Goal: Communication & Community: Answer question/provide support

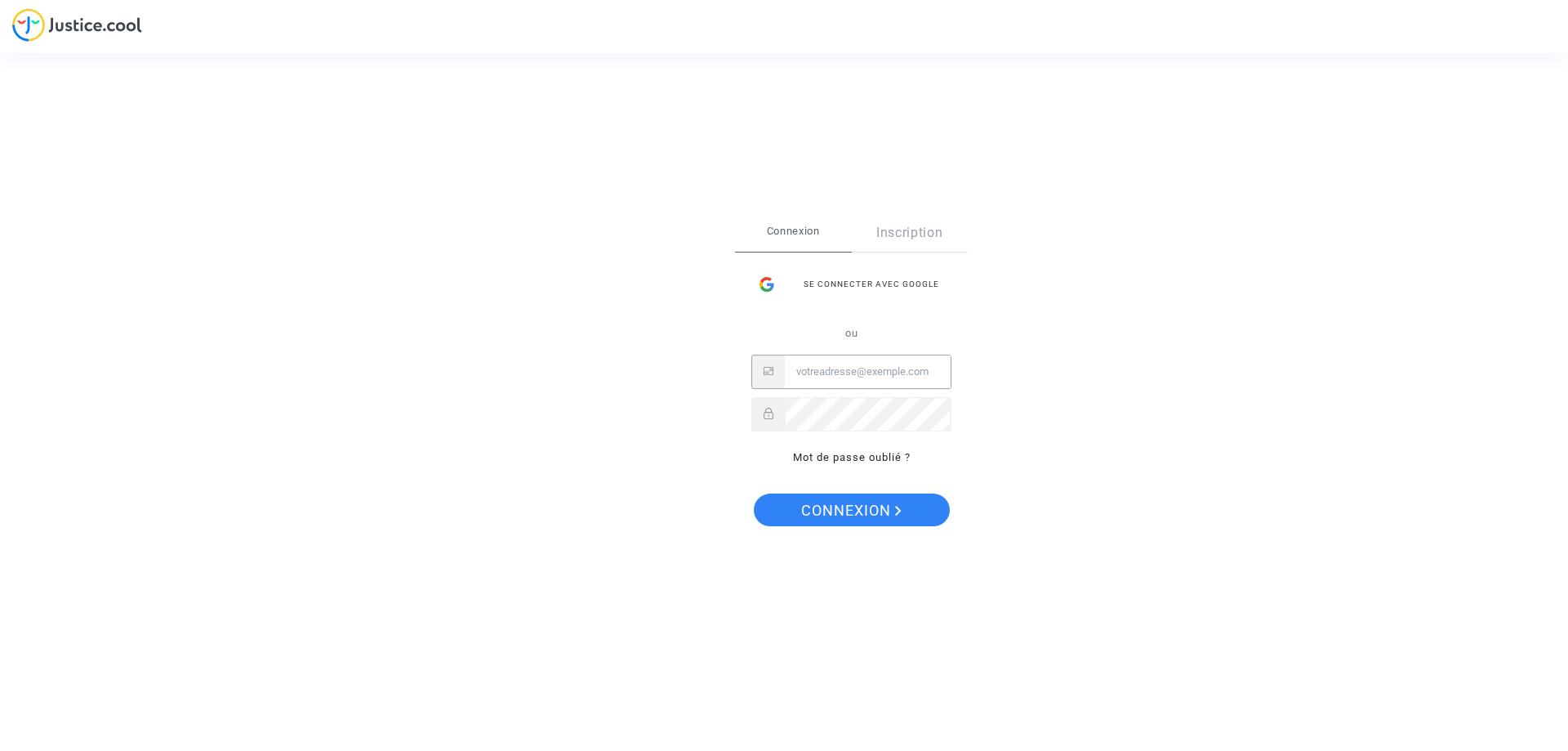
click at [845, 368] on input "Email" at bounding box center [868, 371] width 166 height 33
type input "lovisa.laura@yahoo.fr"
click at [754, 494] on button "Connexion" at bounding box center [852, 510] width 196 height 33
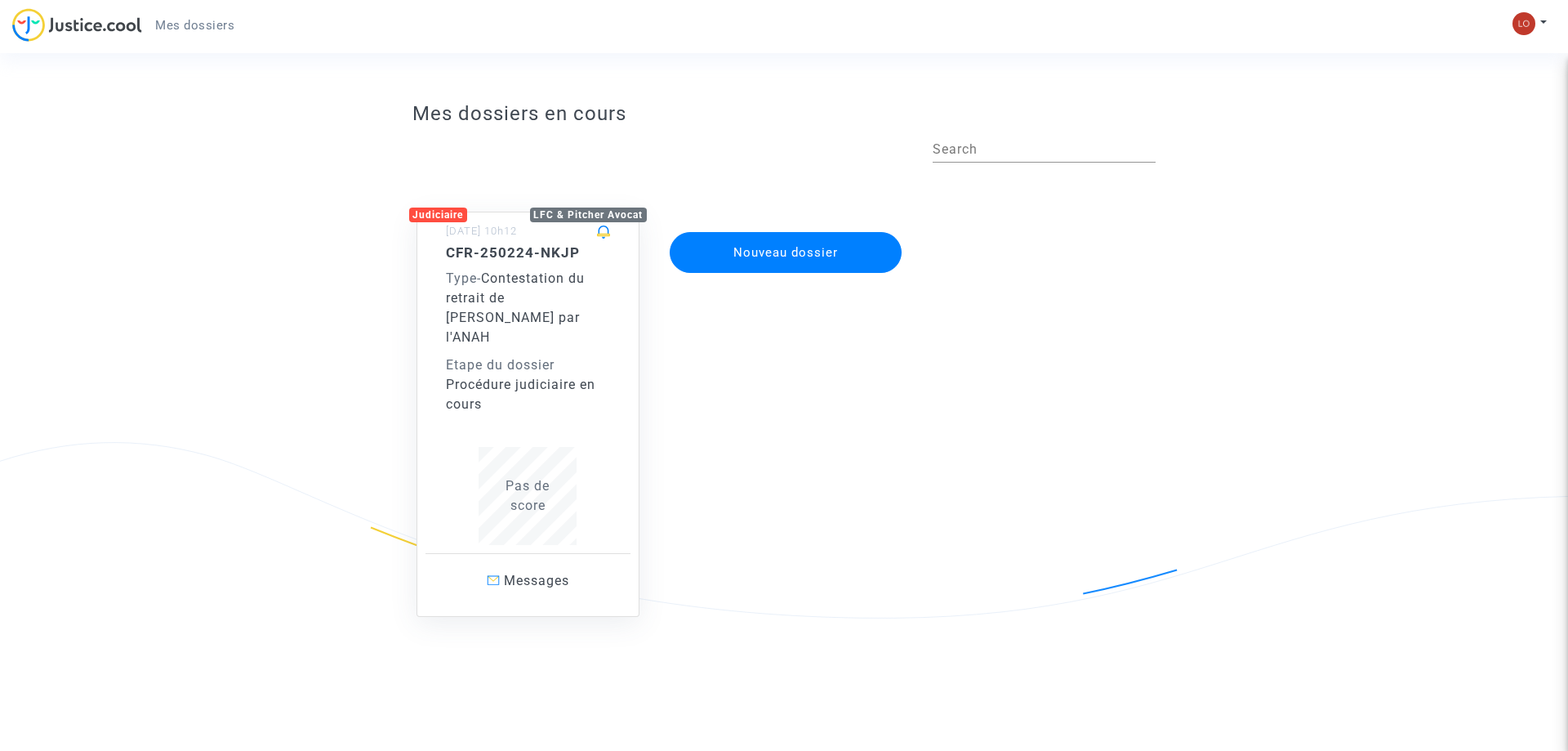
click at [526, 355] on div "Etape du dossier" at bounding box center [528, 364] width 165 height 20
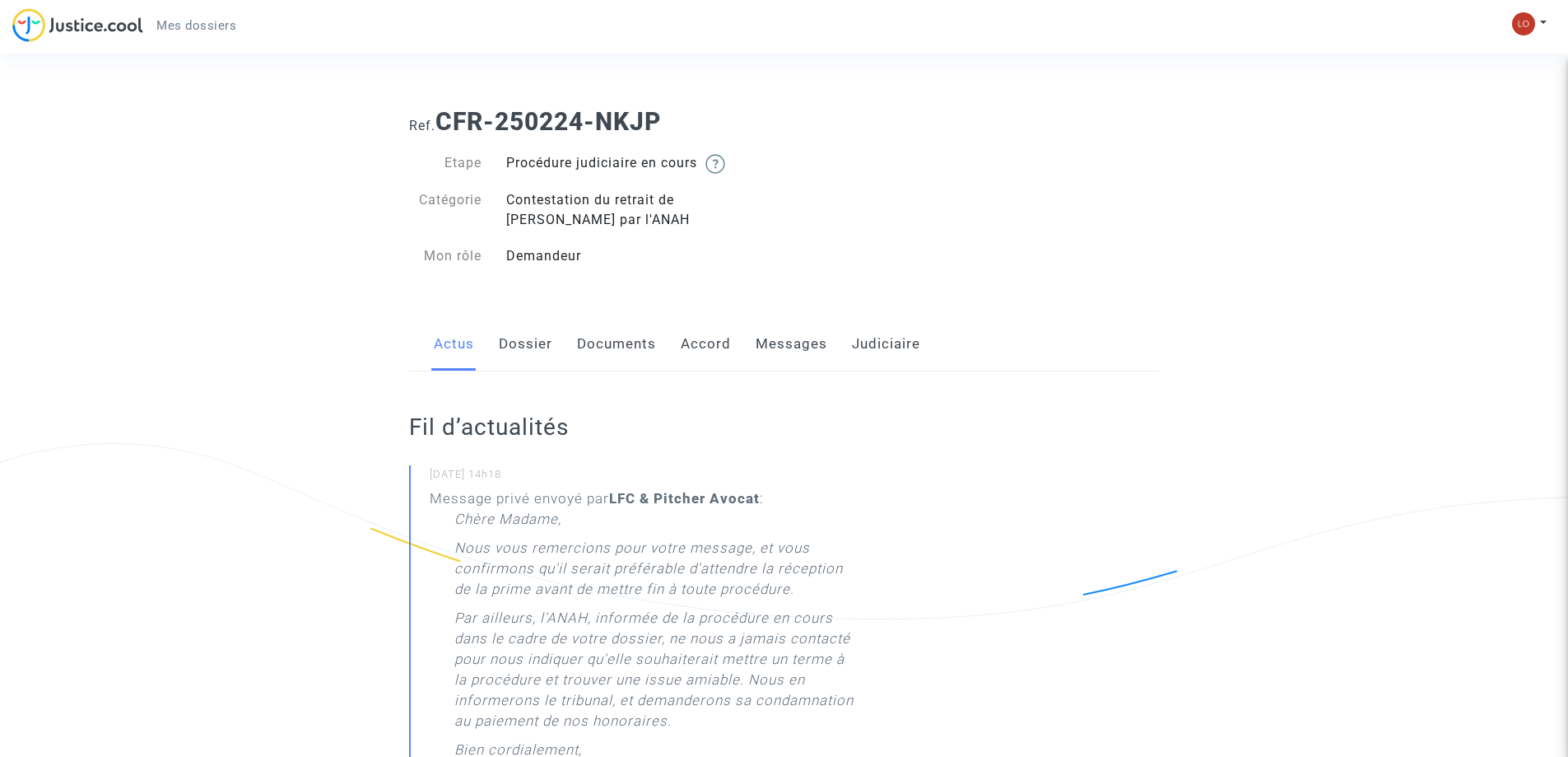
click at [869, 348] on link "Judiciaire" at bounding box center [885, 345] width 69 height 54
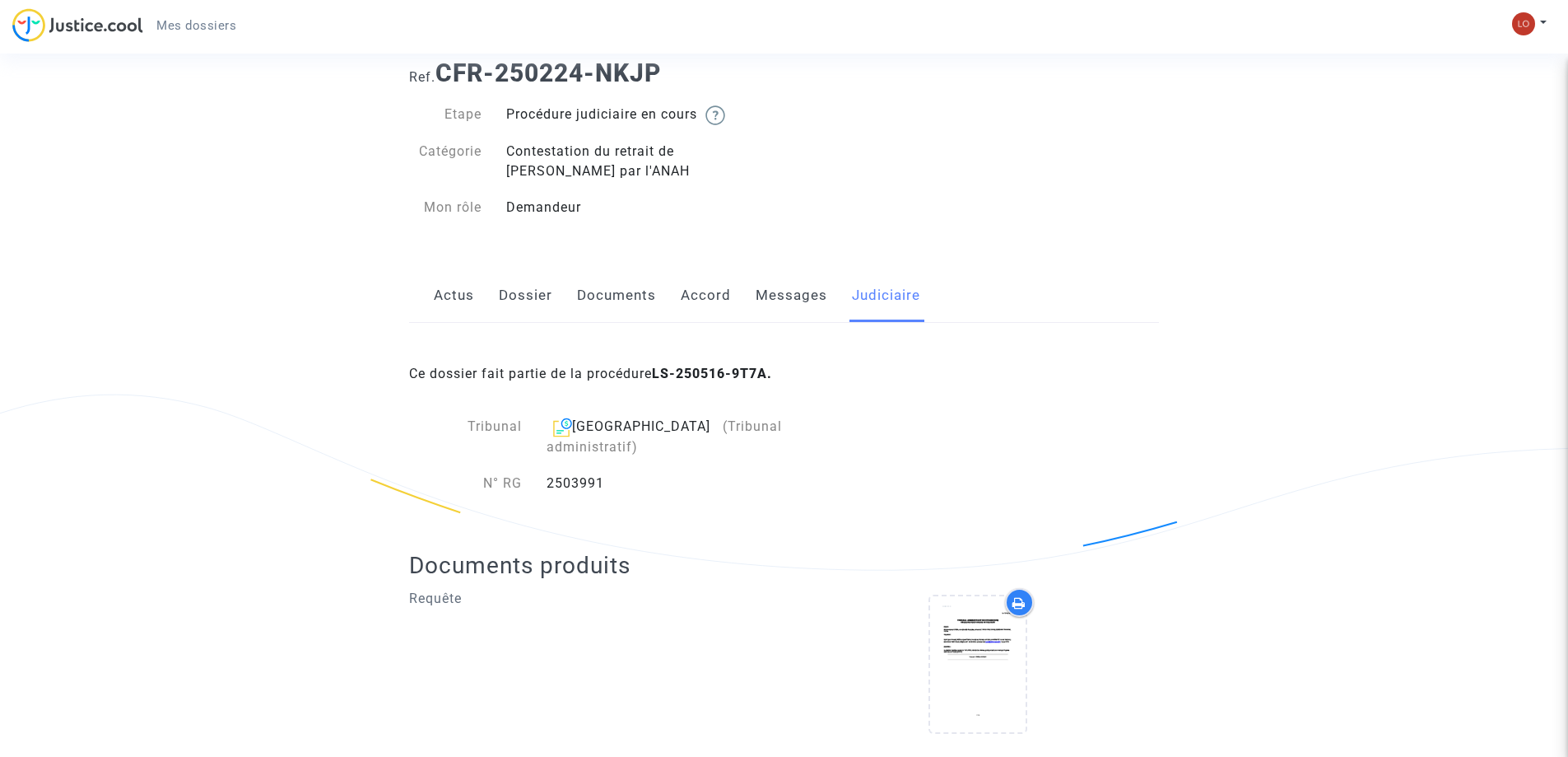
scroll to position [70, 0]
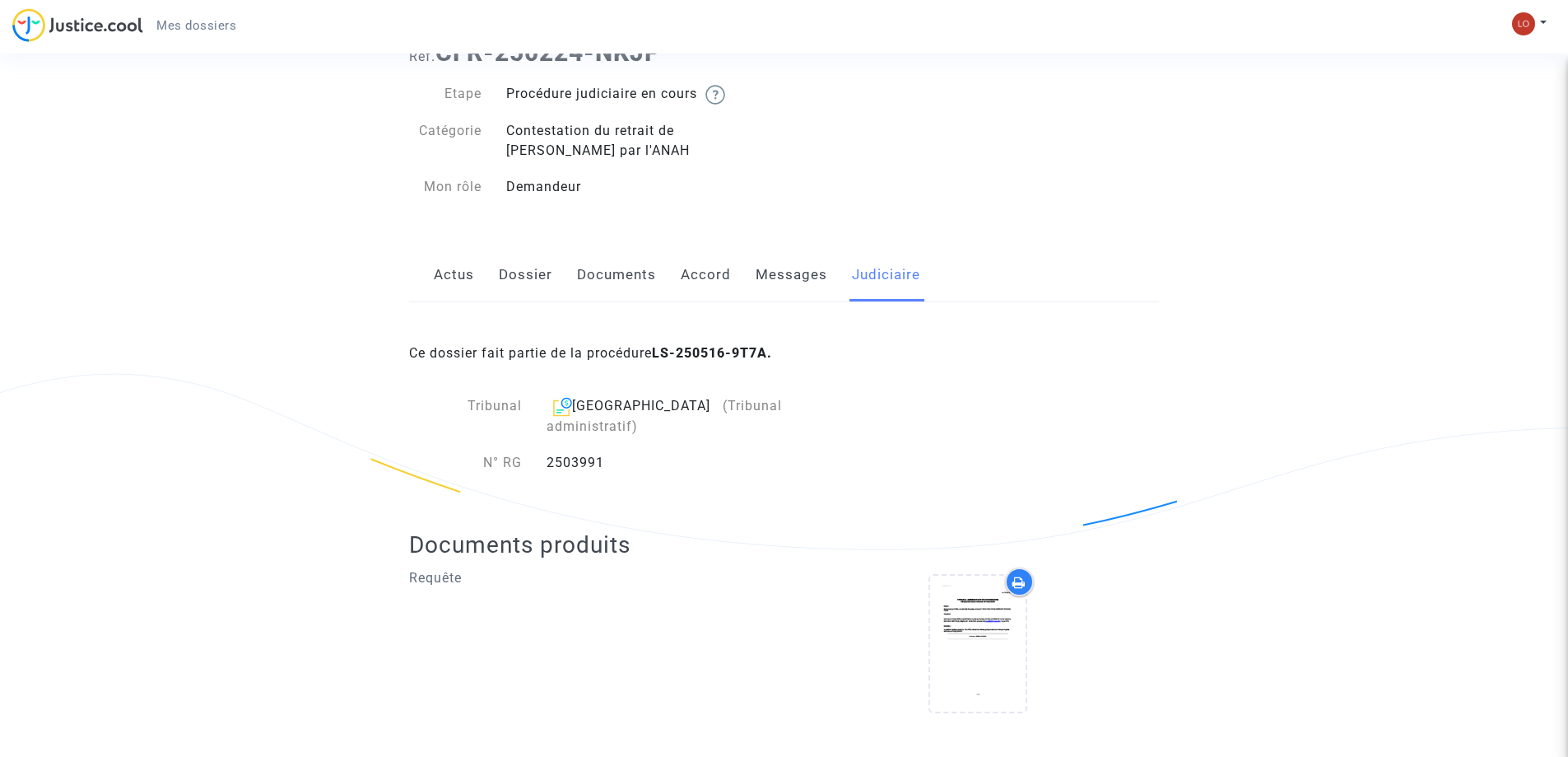
click at [773, 278] on link "Messages" at bounding box center [792, 275] width 71 height 54
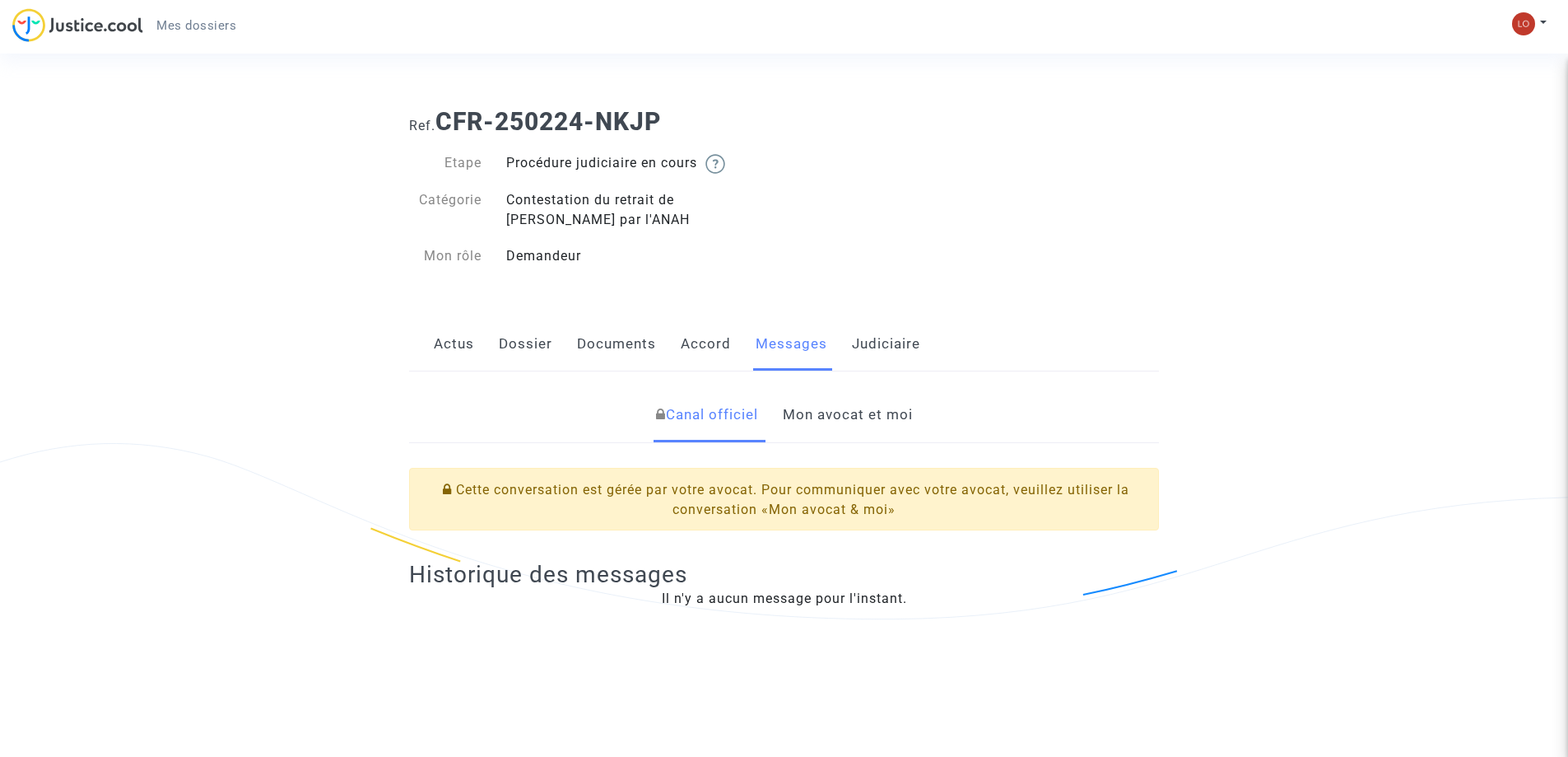
click at [810, 415] on link "Mon avocat et moi" at bounding box center [848, 415] width 131 height 54
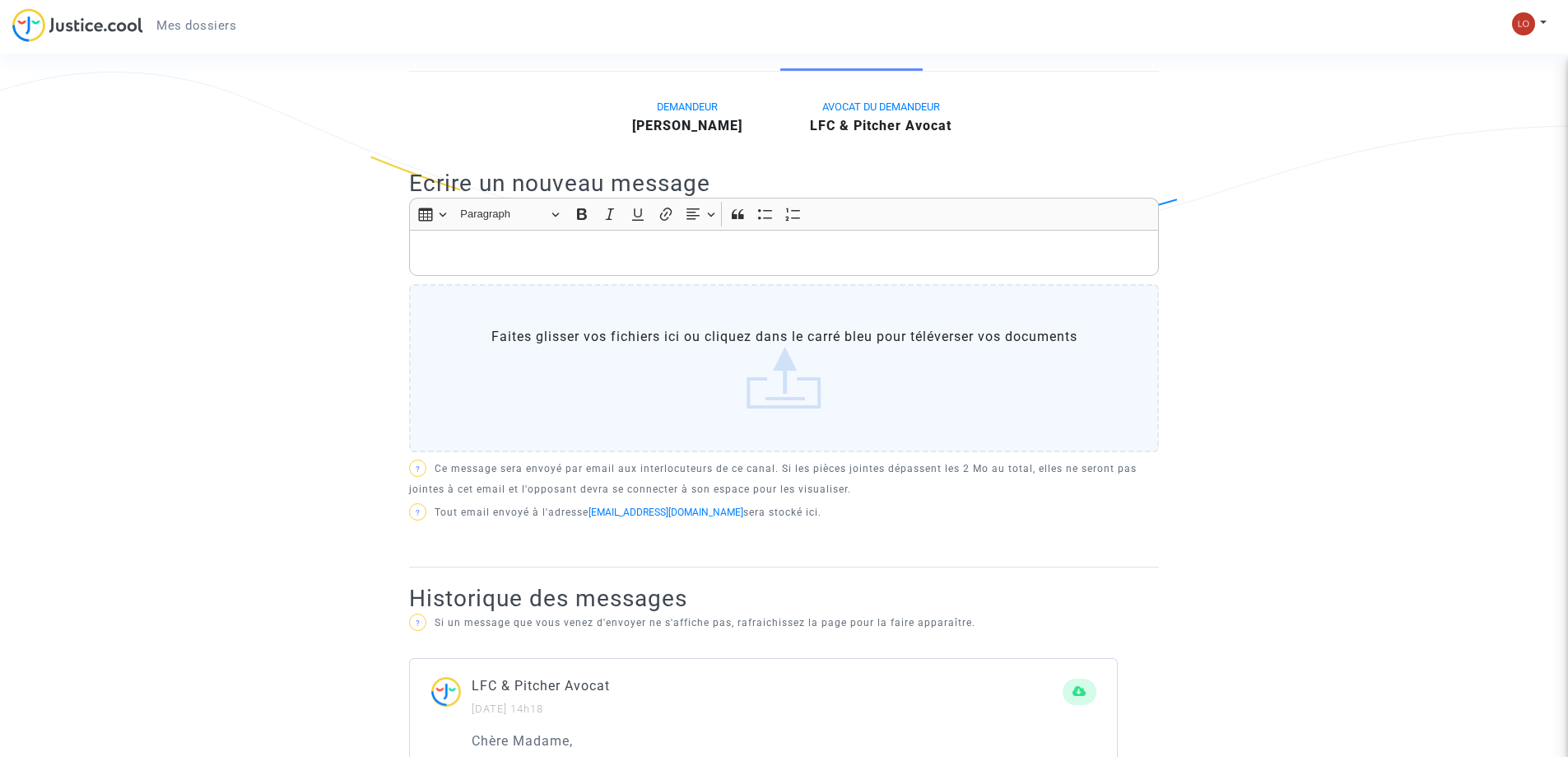
scroll to position [339, 0]
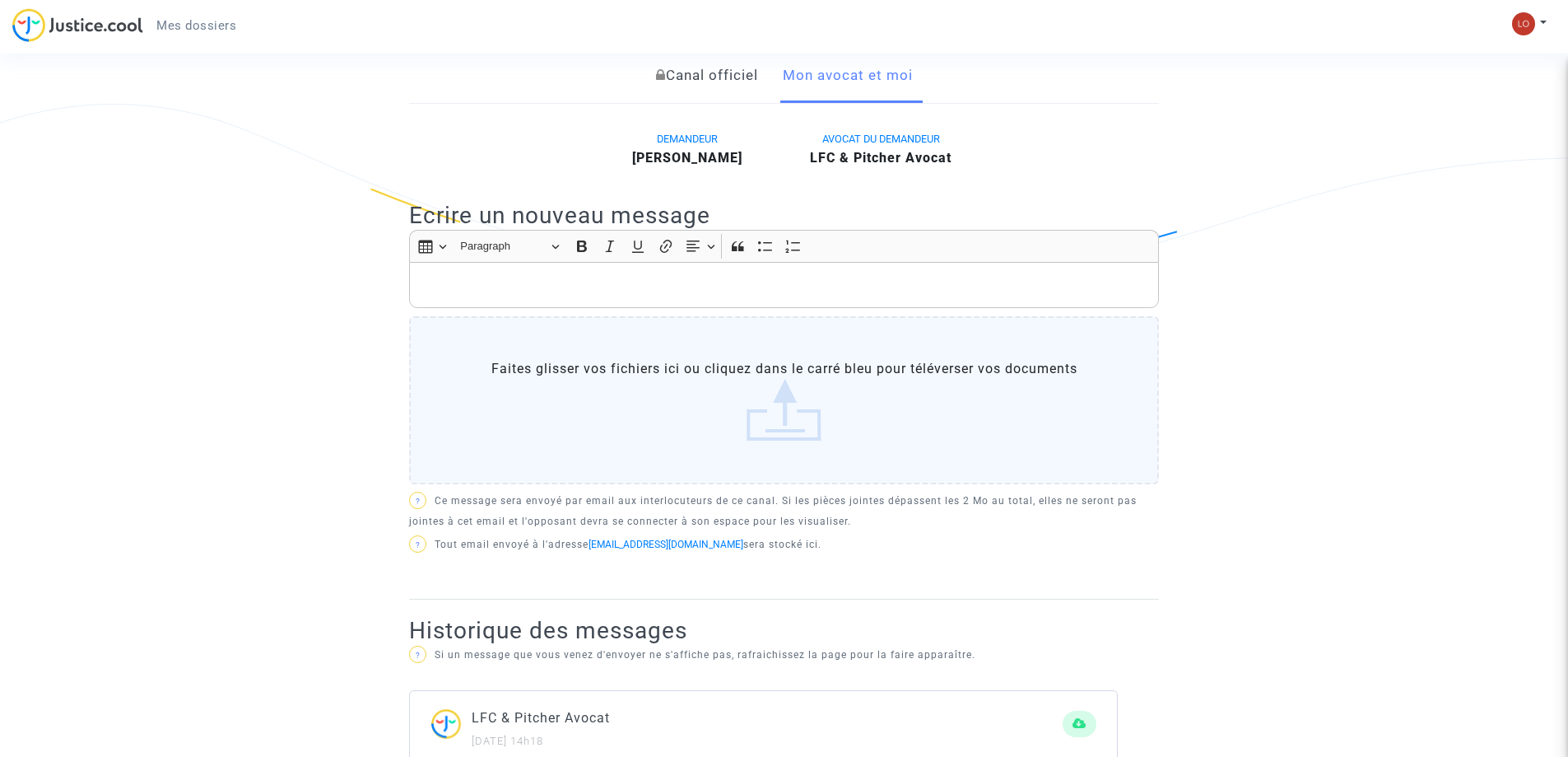
click at [653, 371] on label "Faites glisser vos fichiers ici ou cliquez dans le carré bleu pour téléverser v…" at bounding box center [784, 400] width 750 height 168
click at [0, 0] on input "Faites glisser vos fichiers ici ou cliquez dans le carré bleu pour téléverser v…" at bounding box center [0, 0] width 0 height 0
click at [723, 295] on p "Rich Text Editor, main" at bounding box center [784, 286] width 732 height 21
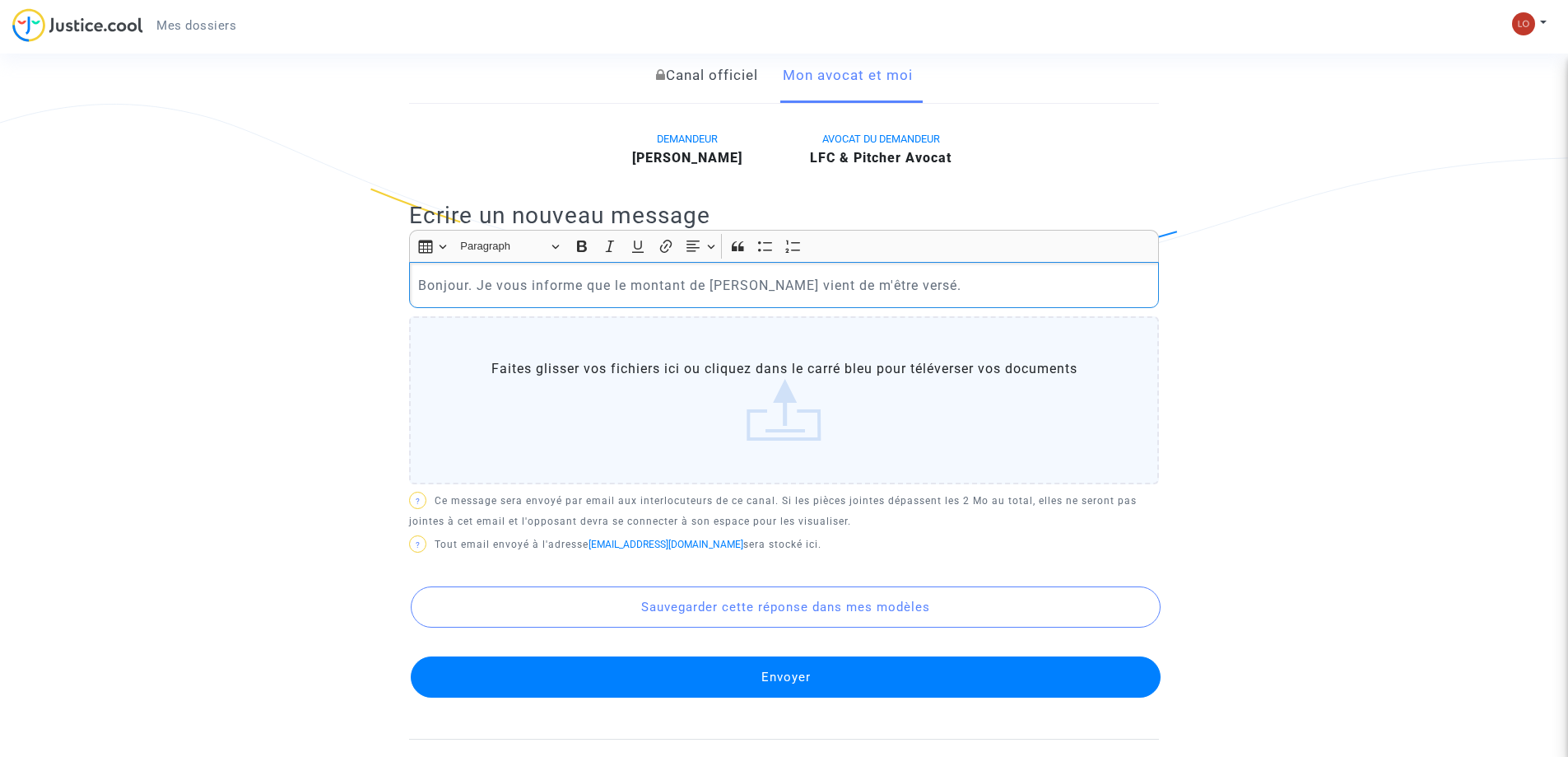
click at [964, 294] on p "Bonjour. Je vous informe que le montant de [PERSON_NAME] vient de m'être versé." at bounding box center [784, 286] width 732 height 21
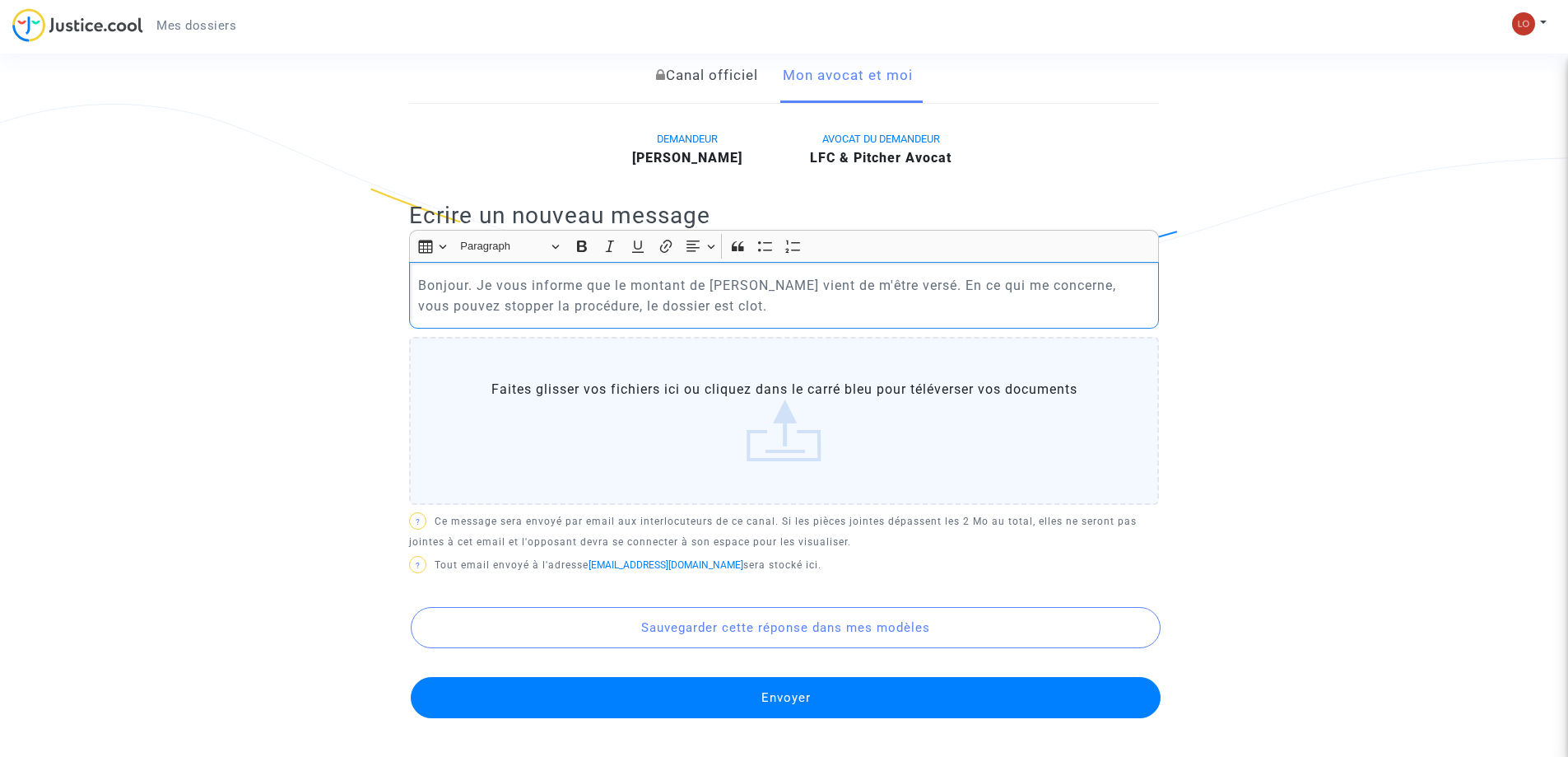
click at [711, 311] on p "Bonjour. Je vous informe que le montant de [PERSON_NAME] vient de m'être versé.…" at bounding box center [784, 296] width 732 height 41
click at [770, 311] on p "Bonjour. Je vous informe que le montant de [PERSON_NAME] vient de m'être versé.…" at bounding box center [784, 296] width 732 height 41
click at [792, 304] on p "Bonjour. Je vous informe que le montant de [PERSON_NAME] vient de m'être versé.…" at bounding box center [784, 296] width 732 height 41
click at [903, 304] on p "Bonjour. Je vous informe que le montant de [PERSON_NAME] vient de m'être versé.…" at bounding box center [784, 296] width 732 height 41
click at [753, 307] on p "Bonjour. Je vous informe que le montant de [PERSON_NAME] vient de m'être versé.…" at bounding box center [784, 296] width 732 height 41
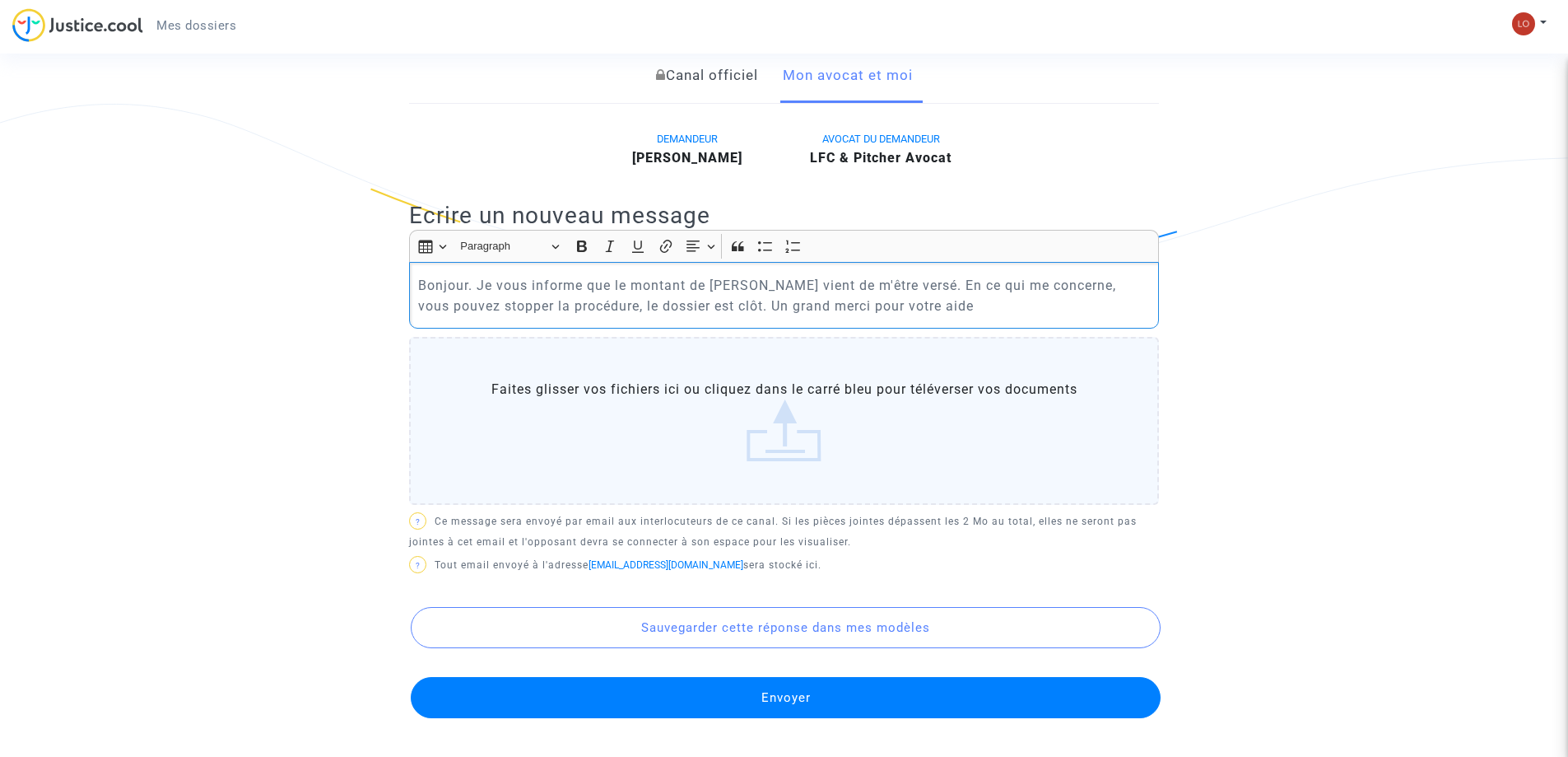
click at [992, 301] on p "Bonjour. Je vous informe que le montant de [PERSON_NAME] vient de m'être versé.…" at bounding box center [784, 296] width 732 height 41
click at [755, 284] on p "Bonjour. Je vous informe que le montant de [PERSON_NAME] vient de m'être versé.…" at bounding box center [784, 296] width 732 height 41
drag, startPoint x: 633, startPoint y: 284, endPoint x: 681, endPoint y: 289, distance: 48.3
click at [681, 289] on p "Bonjour. Je vous informe que le montant de [PERSON_NAME] vient de m'être versé.…" at bounding box center [784, 296] width 732 height 41
click at [706, 285] on p "Bonjour. Je vous informe que le montant de [PERSON_NAME] vient de m'être versé.…" at bounding box center [784, 296] width 732 height 41
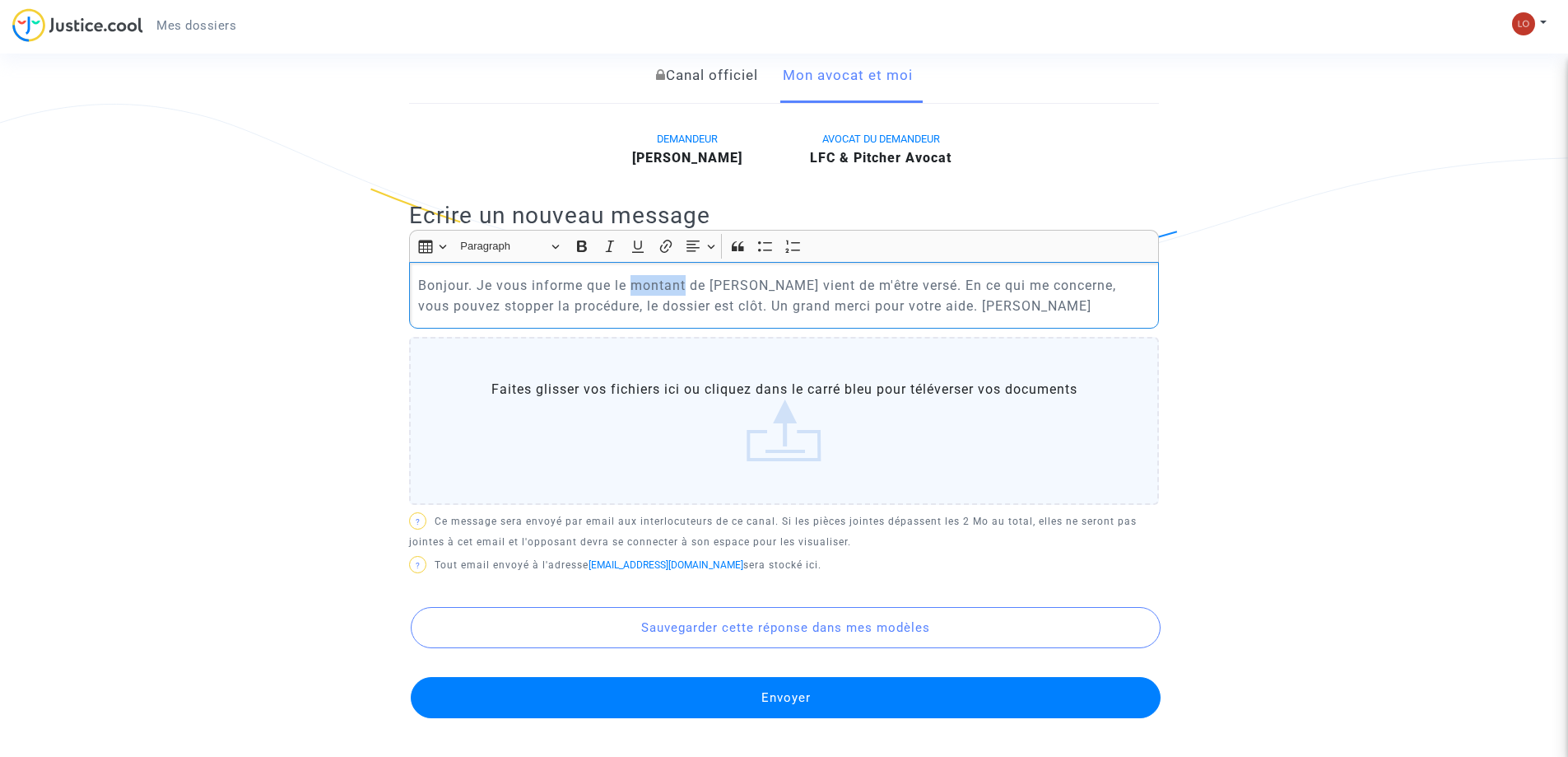
drag, startPoint x: 687, startPoint y: 286, endPoint x: 634, endPoint y: 290, distance: 53.2
click at [634, 290] on p "Bonjour. Je vous informe que le montant de [PERSON_NAME] vient de m'être versé.…" at bounding box center [784, 296] width 732 height 41
click at [869, 703] on button "Envoyer" at bounding box center [785, 698] width 750 height 41
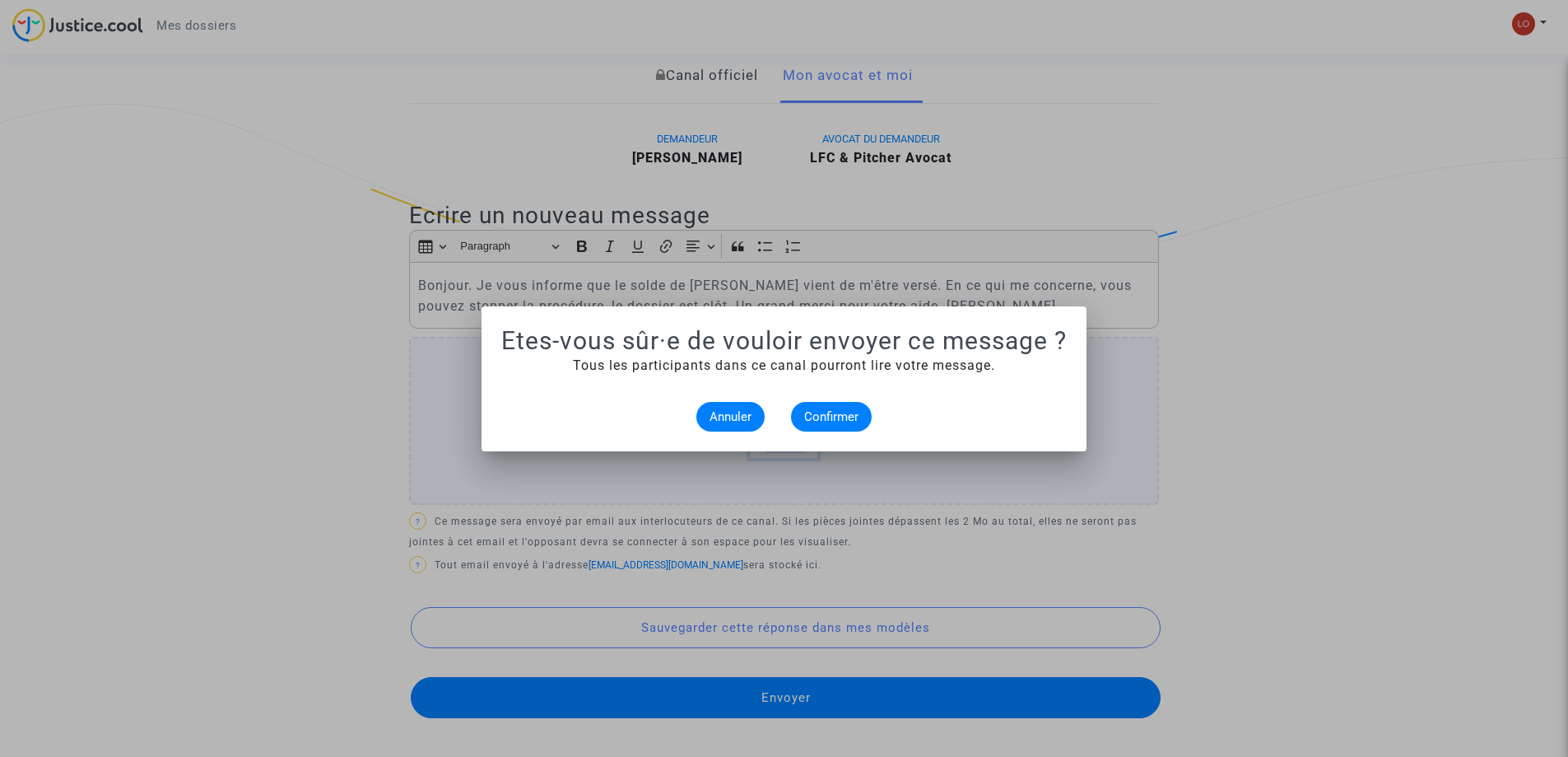
scroll to position [0, 0]
click at [827, 418] on span "Confirmer" at bounding box center [832, 417] width 54 height 15
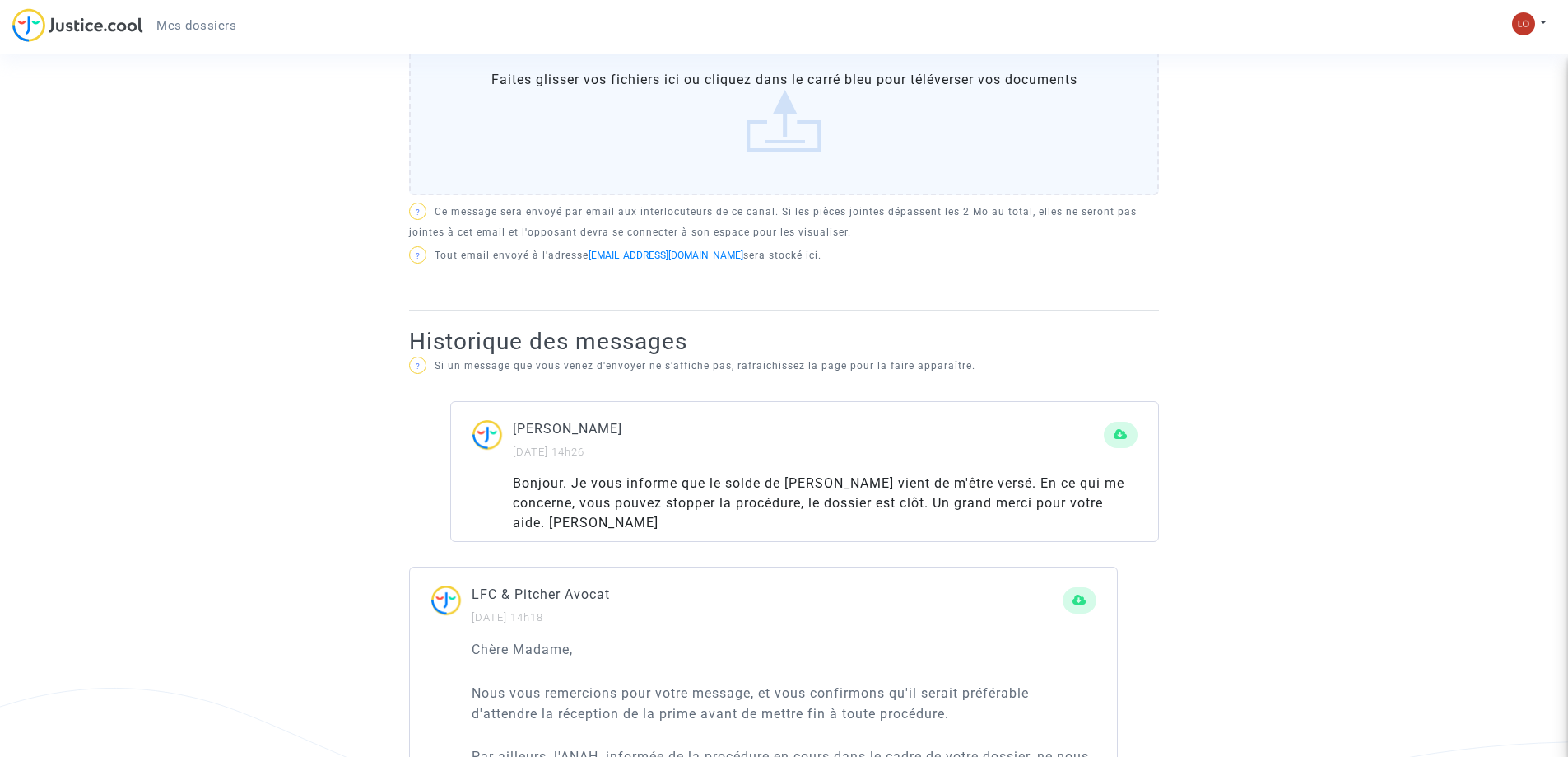
scroll to position [613, 0]
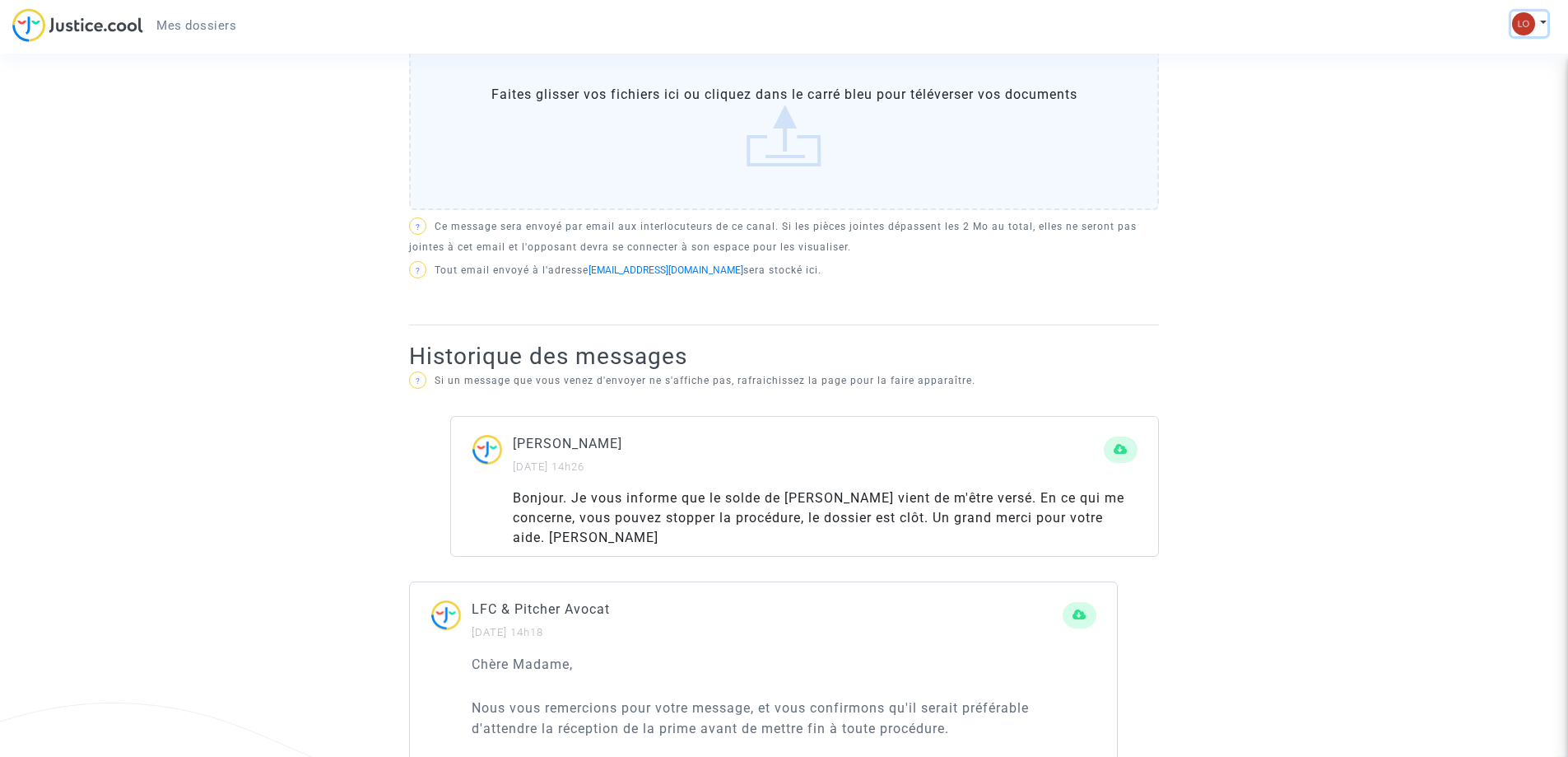
click at [1530, 26] on img at bounding box center [1523, 23] width 23 height 23
click at [1465, 116] on link "Déconnexion" at bounding box center [1482, 111] width 131 height 26
